Goal: Find specific page/section: Find specific page/section

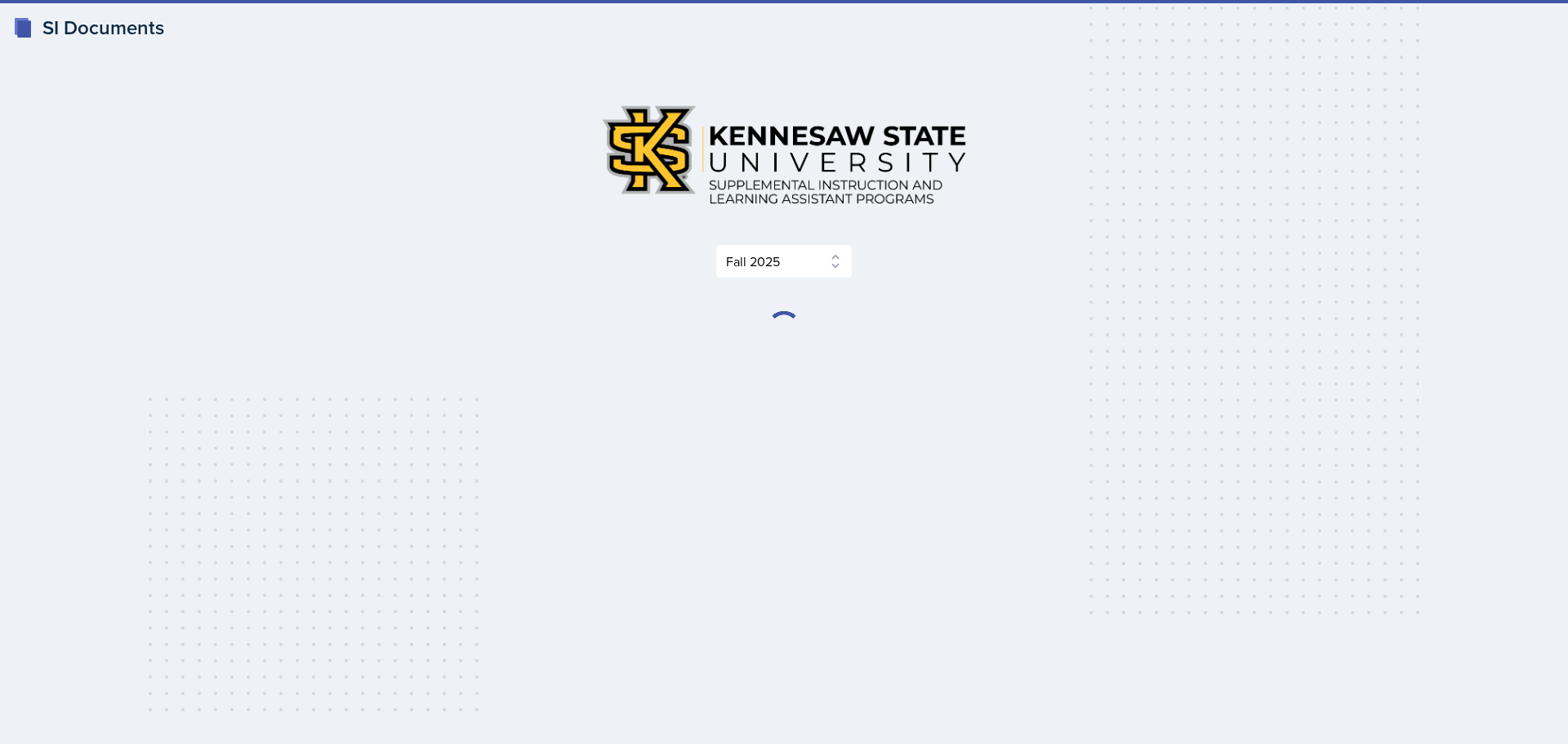
select select "2bed604d-1099-4043-b1bc-2365e8740244"
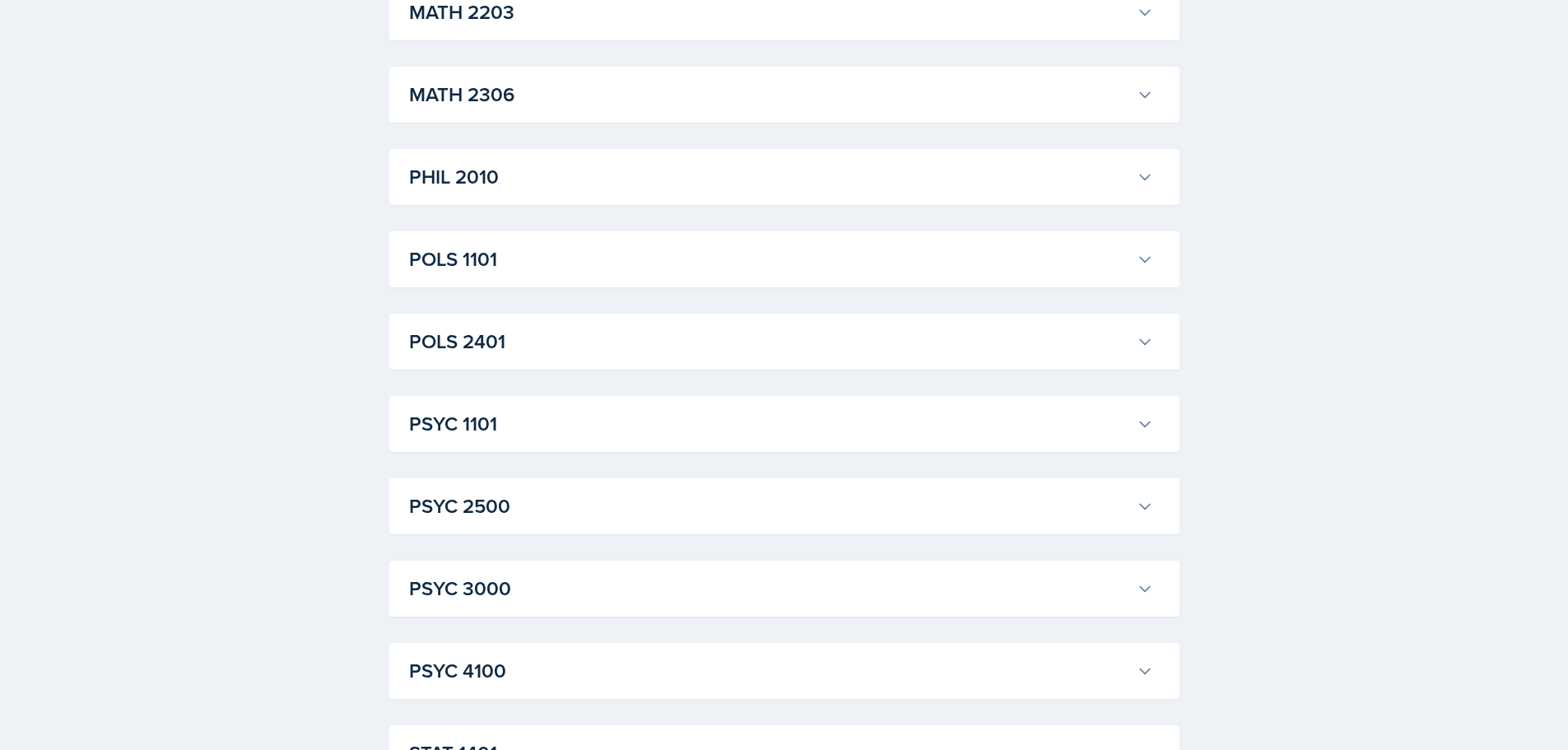
scroll to position [2195, 0]
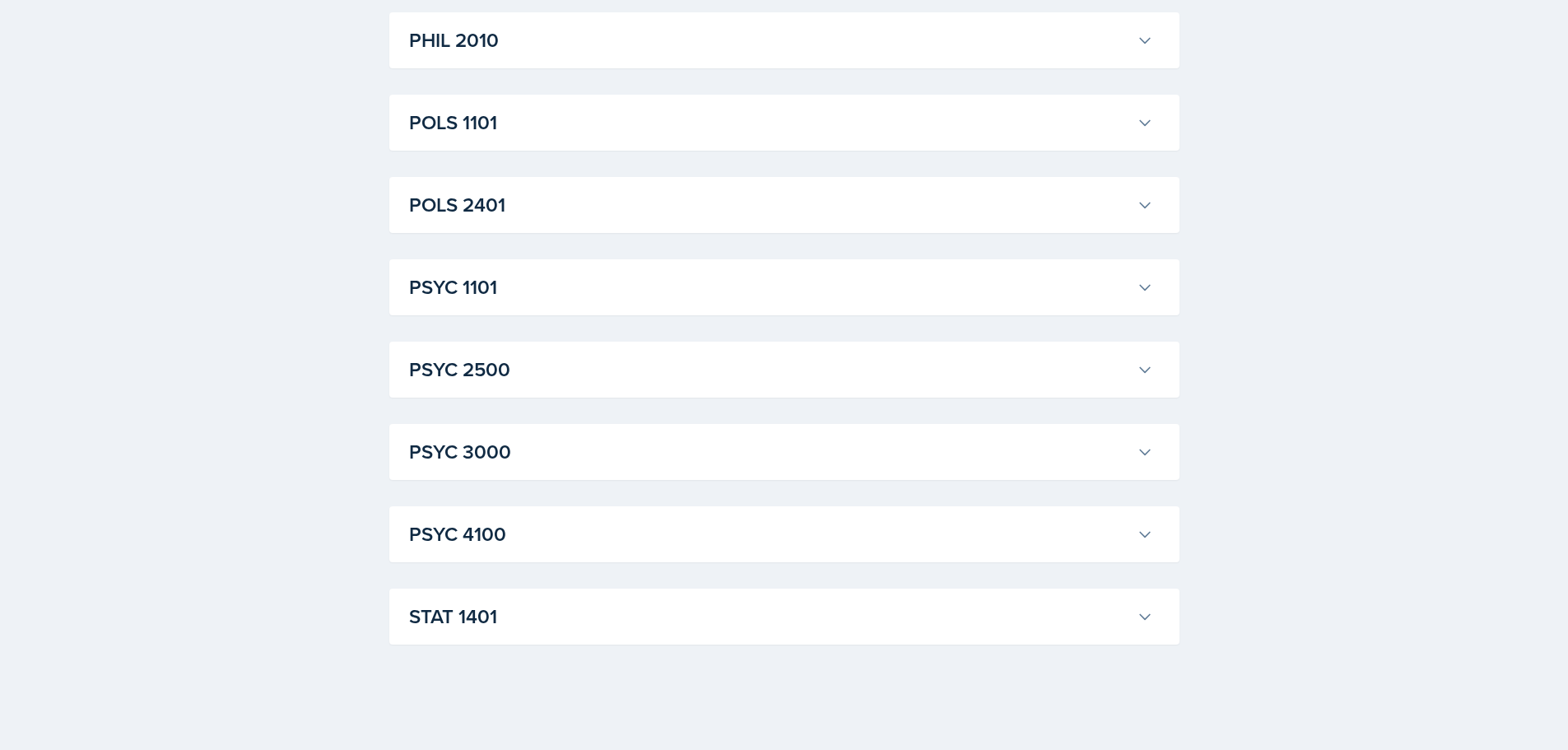
click at [1141, 630] on button "STAT 1401" at bounding box center [782, 616] width 751 height 36
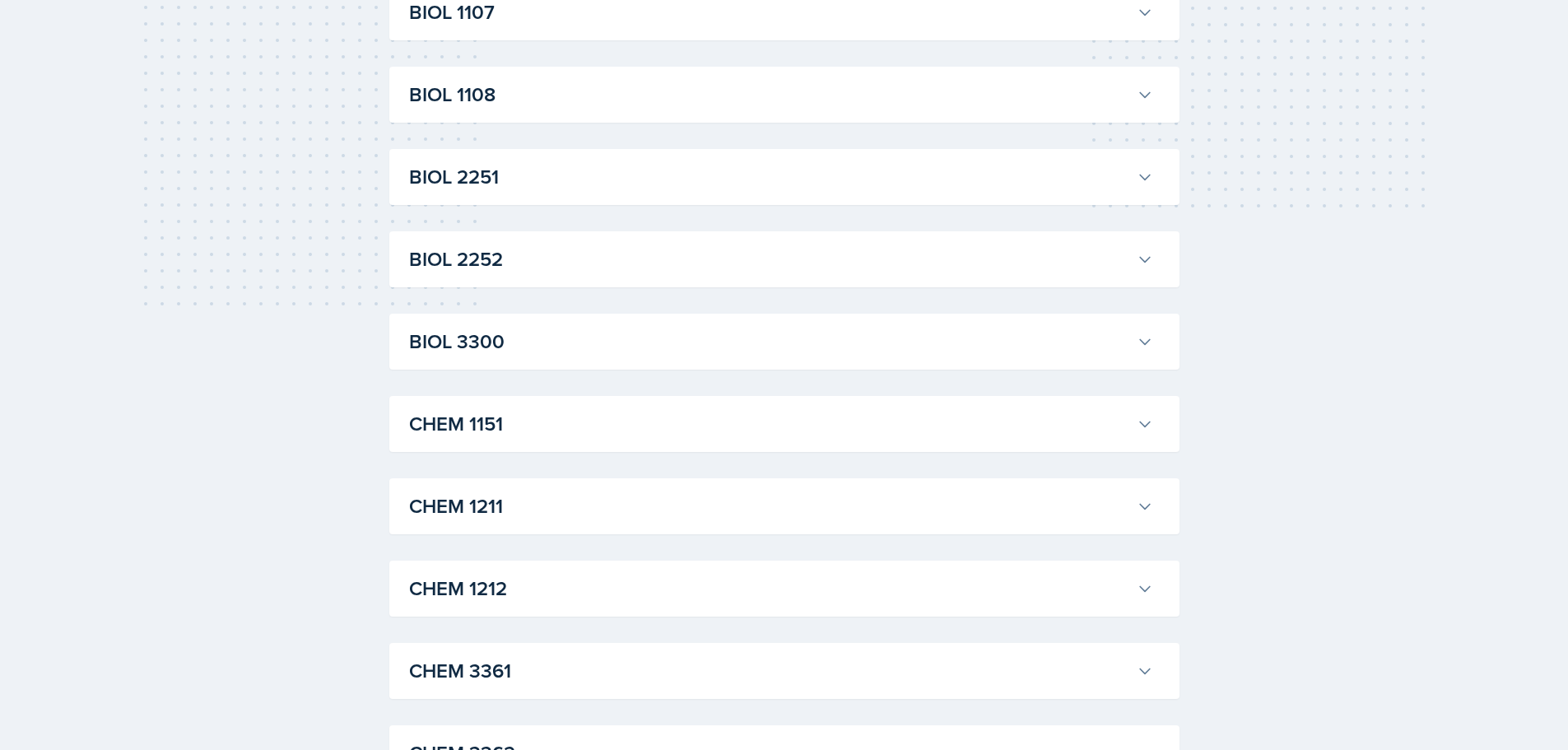
scroll to position [0, 0]
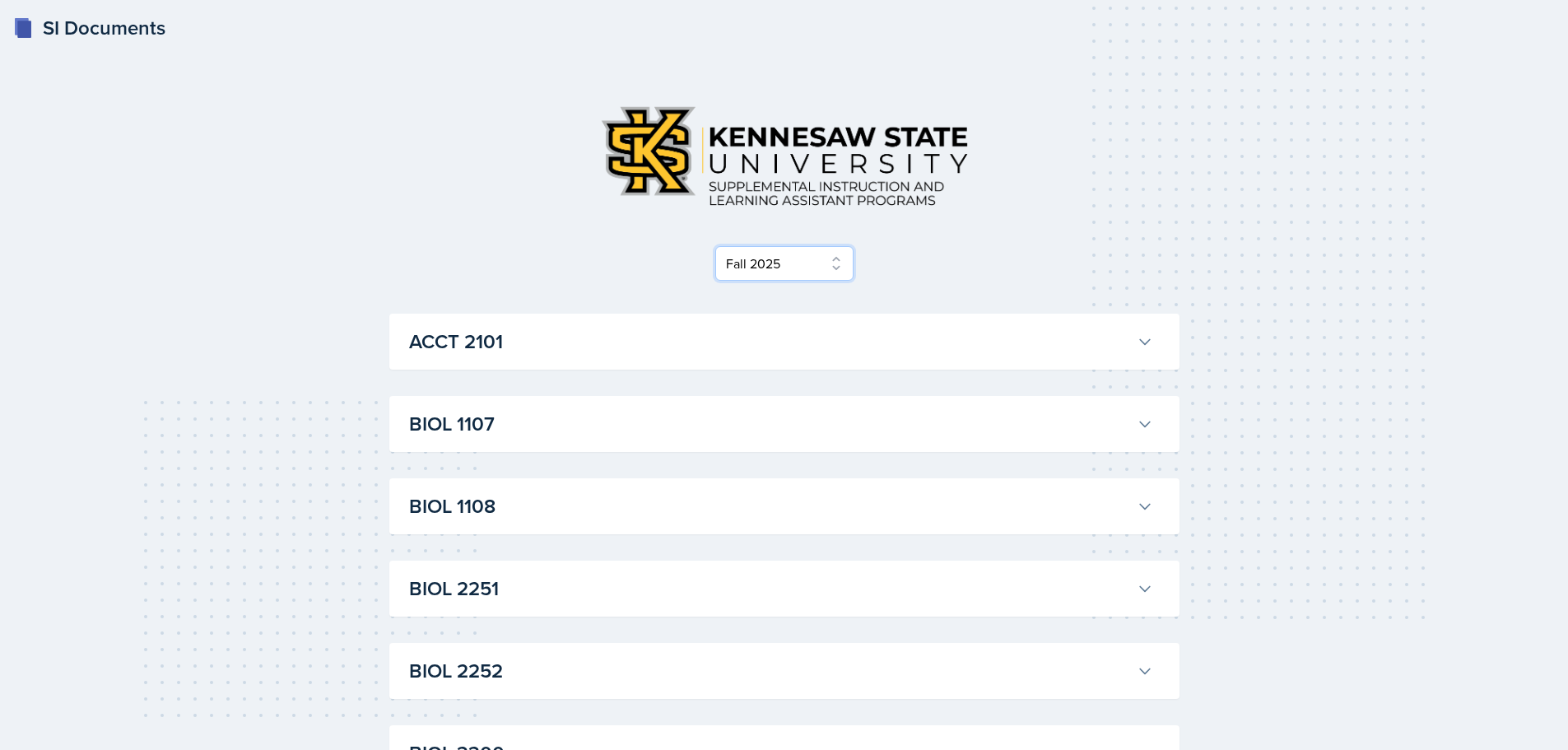
click at [836, 265] on select "Select Semester Fall 2025 Summer 2025 Spring 2025 Fall 2024 Summer 2024 Spring …" at bounding box center [784, 264] width 138 height 35
click at [833, 263] on select "Select Semester Fall 2025 Summer 2025 Spring 2025 Fall 2024 Summer 2024 Spring …" at bounding box center [784, 264] width 138 height 35
click at [721, 246] on select "Select Semester Fall 2025 Summer 2025 Spring 2025 Fall 2024 Summer 2024 Spring …" at bounding box center [784, 264] width 138 height 35
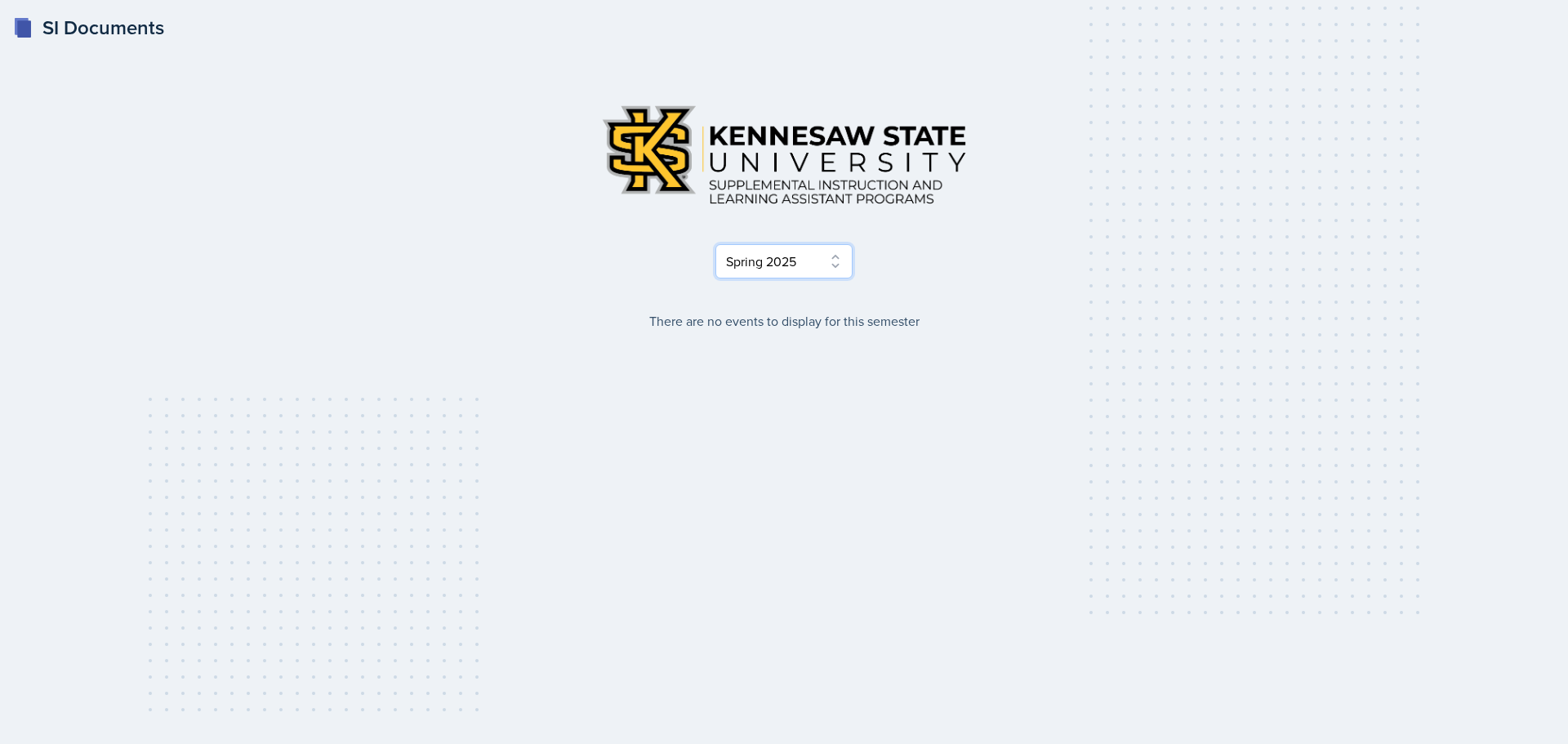
click at [839, 261] on select "Select Semester Fall 2025 Summer 2025 Spring 2025 Fall 2024 Summer 2024 Spring …" at bounding box center [784, 262] width 137 height 34
click at [715, 244] on select "Select Semester Fall 2025 Summer 2025 Spring 2025 Fall 2024 Summer 2024 Spring …" at bounding box center [784, 262] width 137 height 34
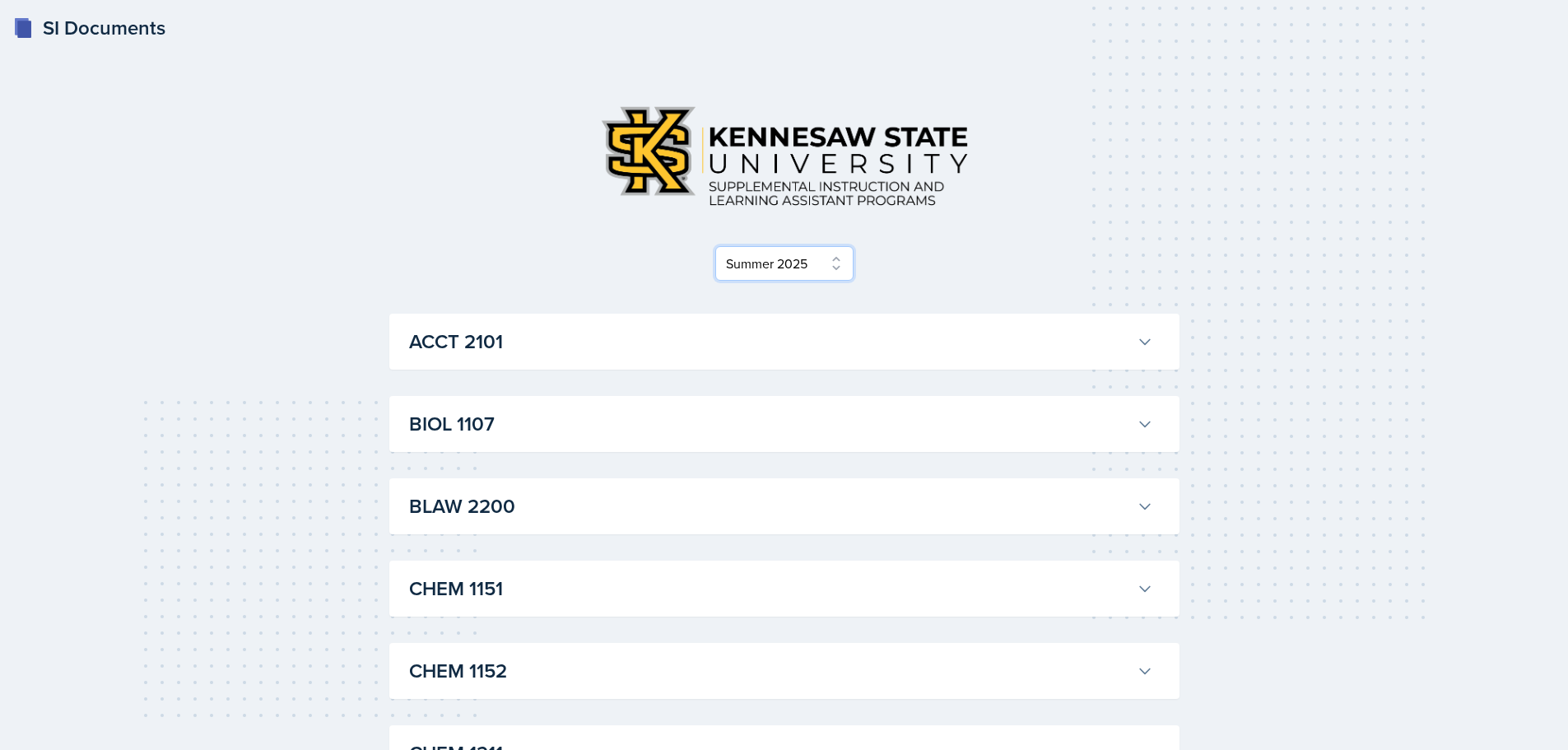
click at [840, 262] on select "Select Semester Fall 2025 Summer 2025 Spring 2025 Fall 2024 Summer 2024 Spring …" at bounding box center [784, 264] width 138 height 35
select select "2bed604d-1099-4043-b1bc-2365e8740244"
click at [721, 246] on select "Select Semester Fall 2025 Summer 2025 Spring 2025 Fall 2024 Summer 2024 Spring …" at bounding box center [784, 264] width 138 height 35
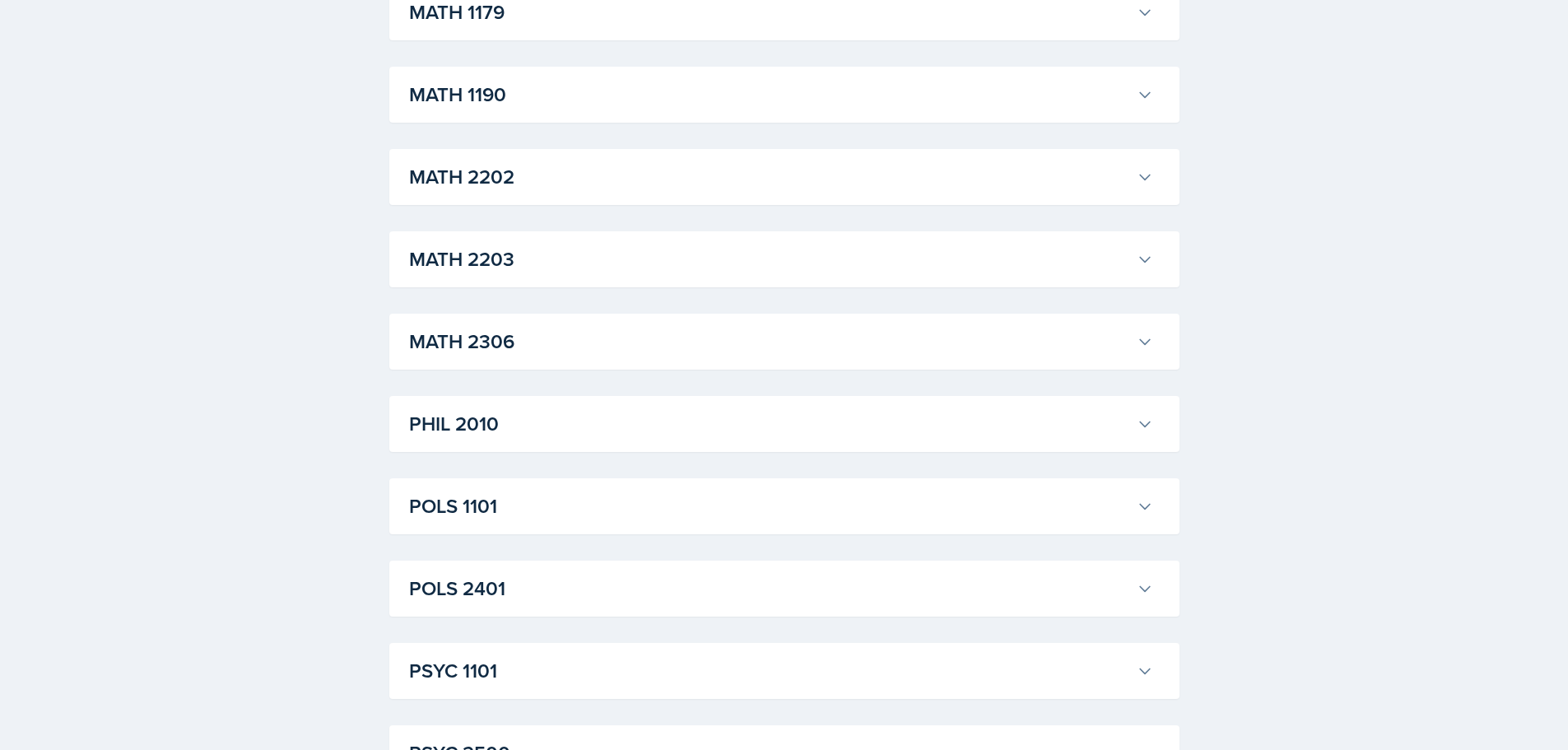
scroll to position [2195, 0]
